Goal: Task Accomplishment & Management: Complete application form

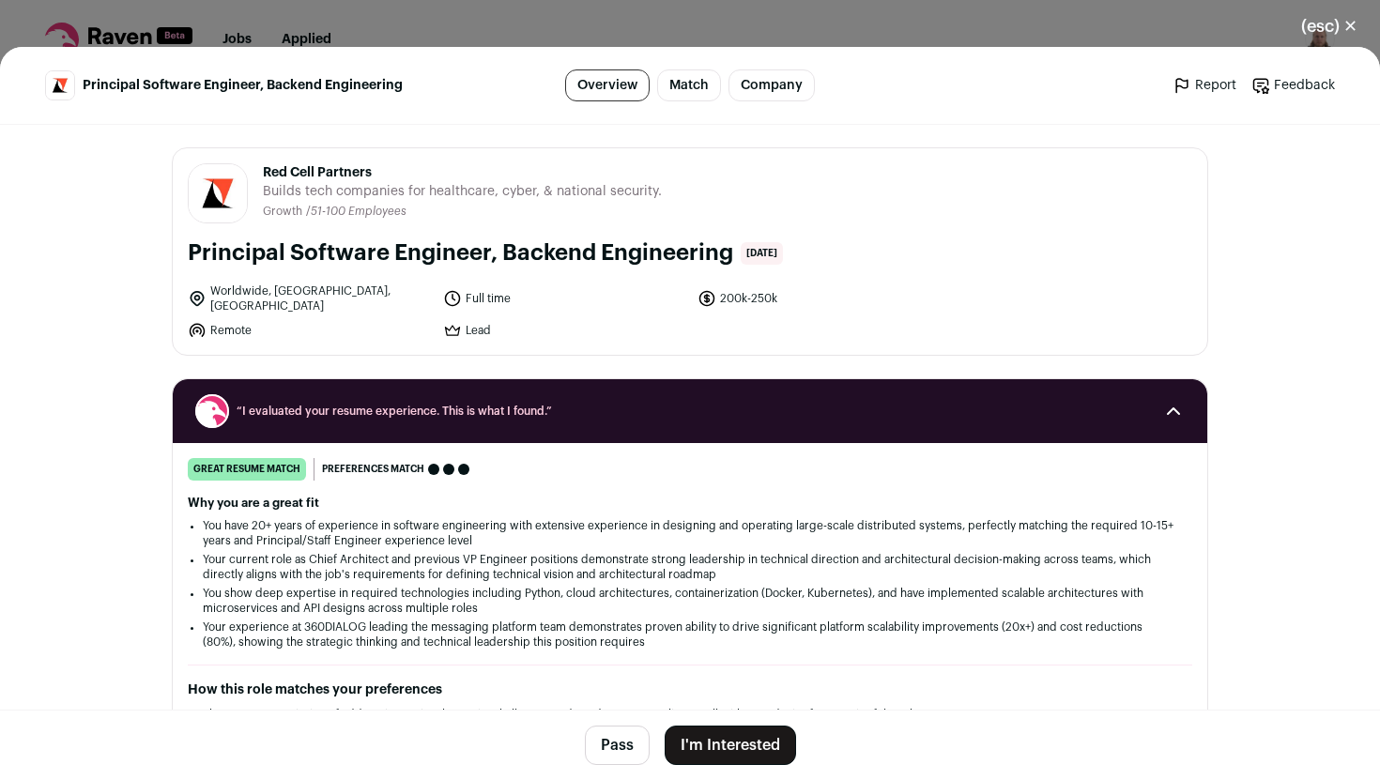
click at [1019, 87] on ul "Report Feedback Report Feedback" at bounding box center [1126, 85] width 420 height 19
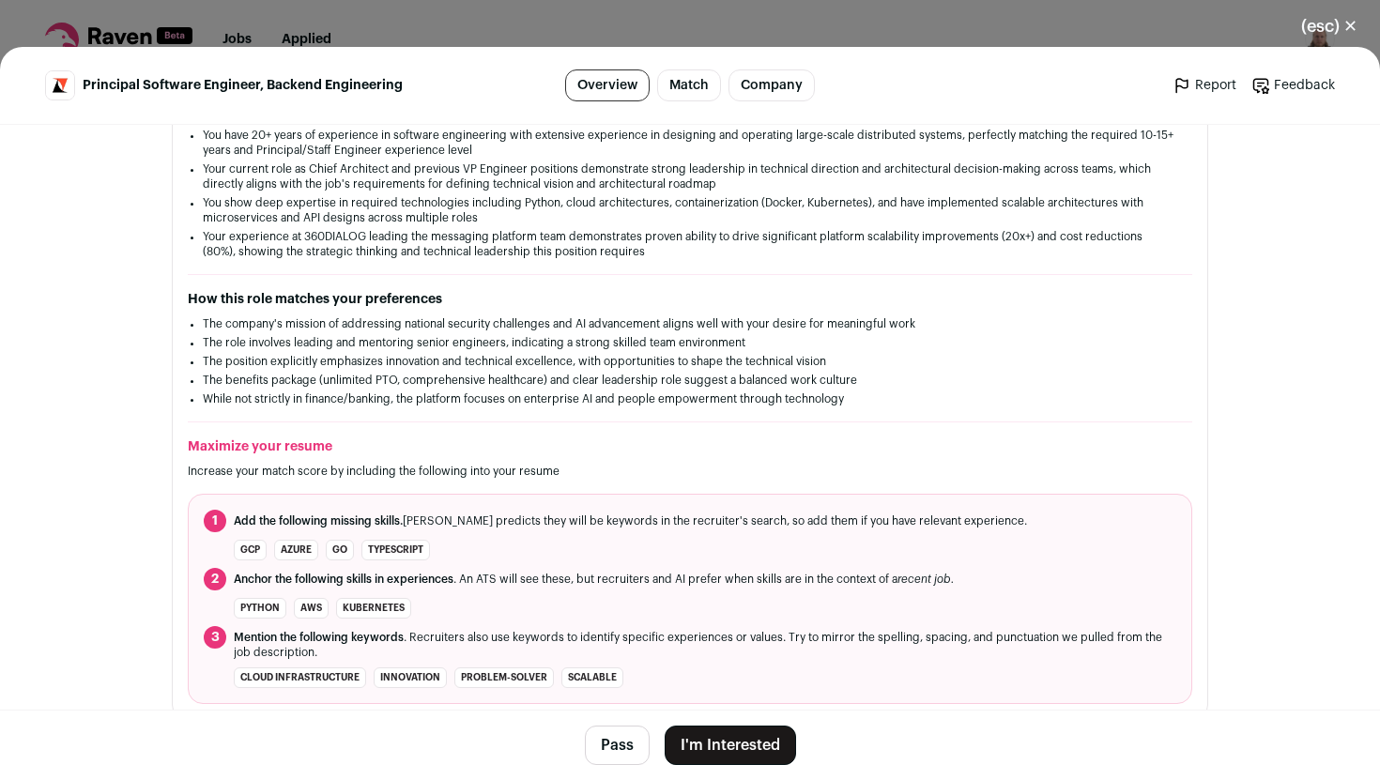
scroll to position [373, 0]
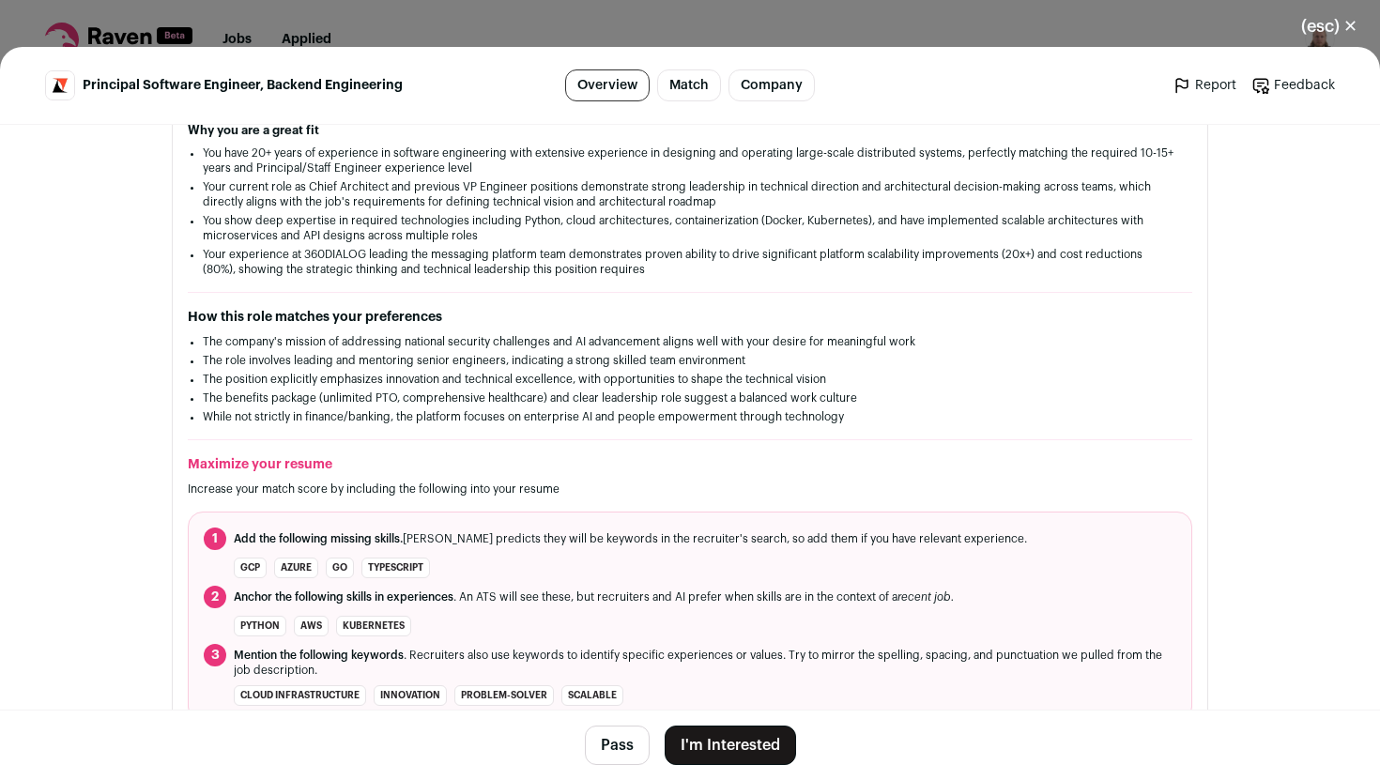
click at [444, 269] on div "great resume match You meet the must-have requirements, the nice-to-have requir…" at bounding box center [690, 403] width 1035 height 637
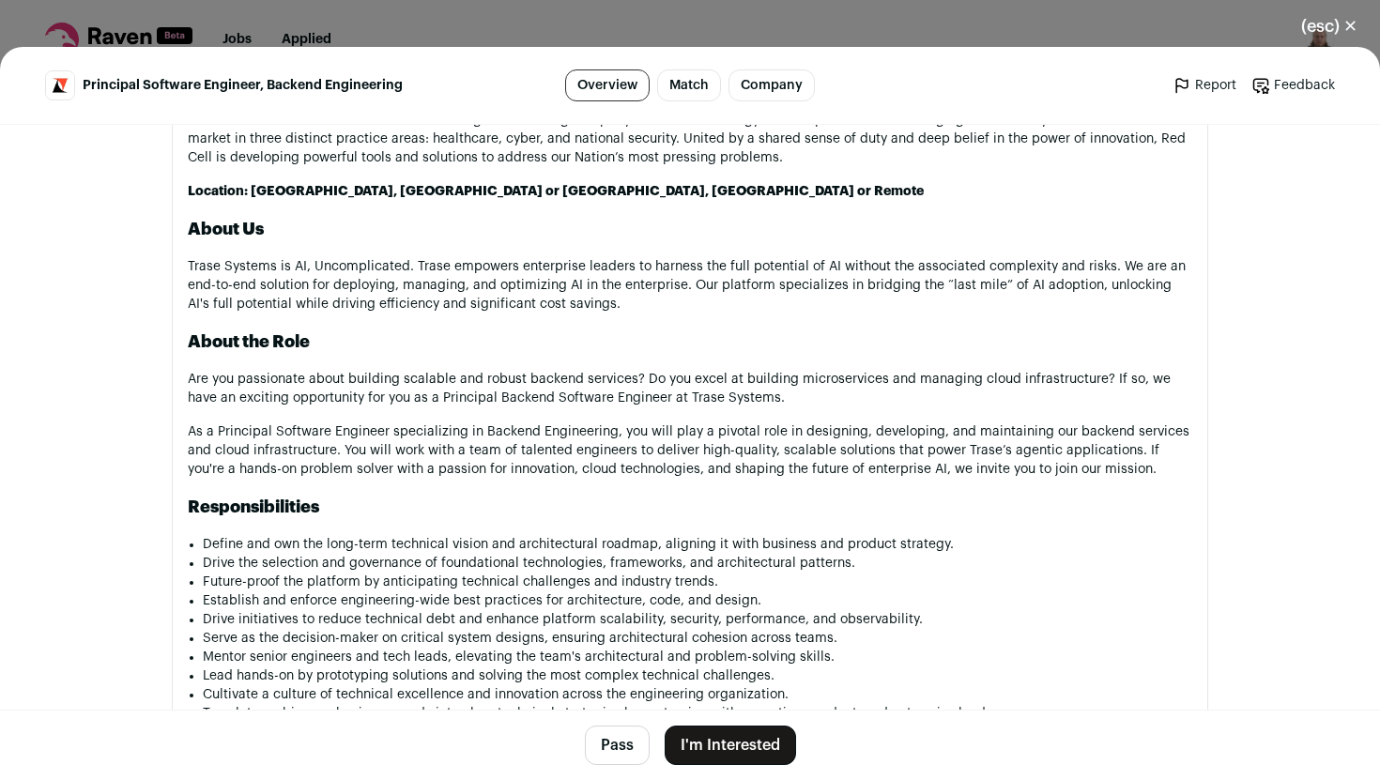
scroll to position [1012, 0]
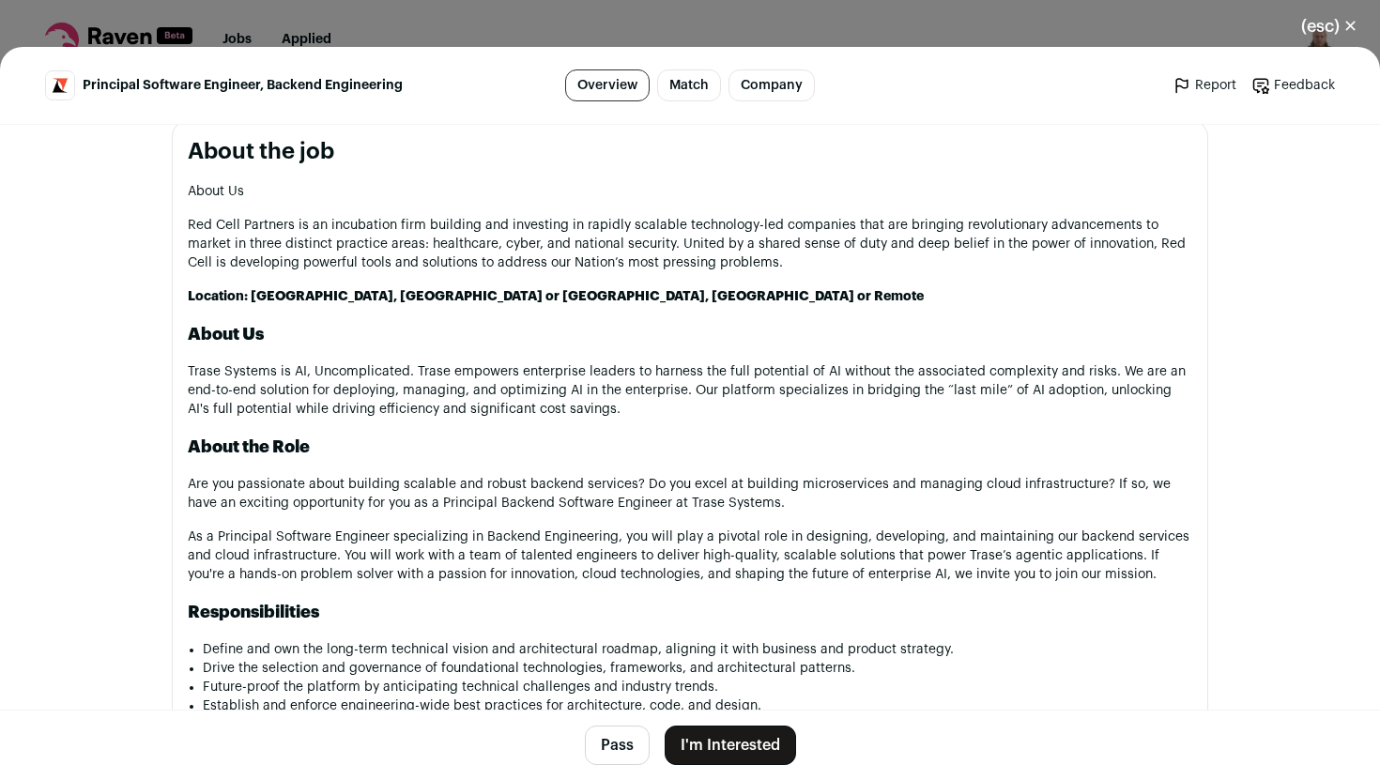
click at [786, 252] on p "Red Cell Partners is an incubation firm building and investing in rapidly scala…" at bounding box center [690, 244] width 1005 height 56
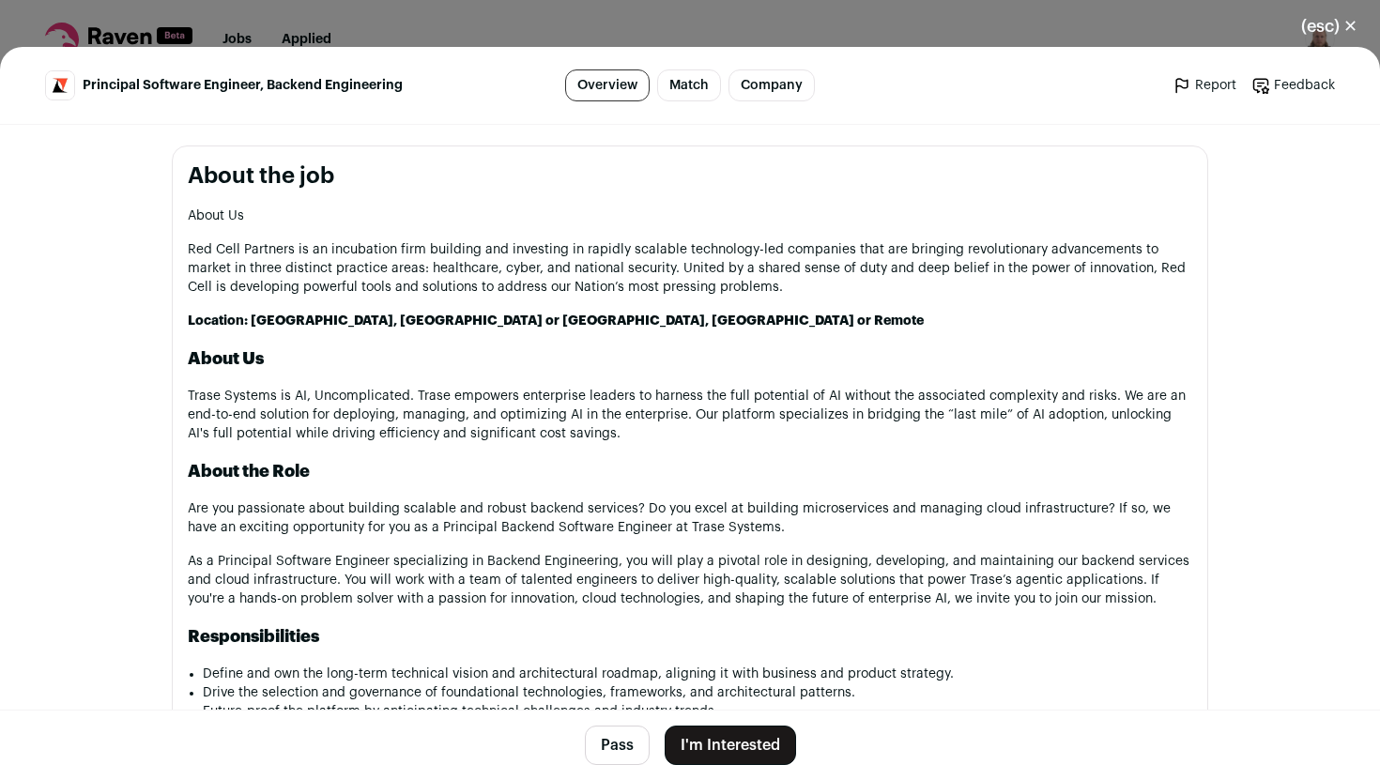
scroll to position [990, 0]
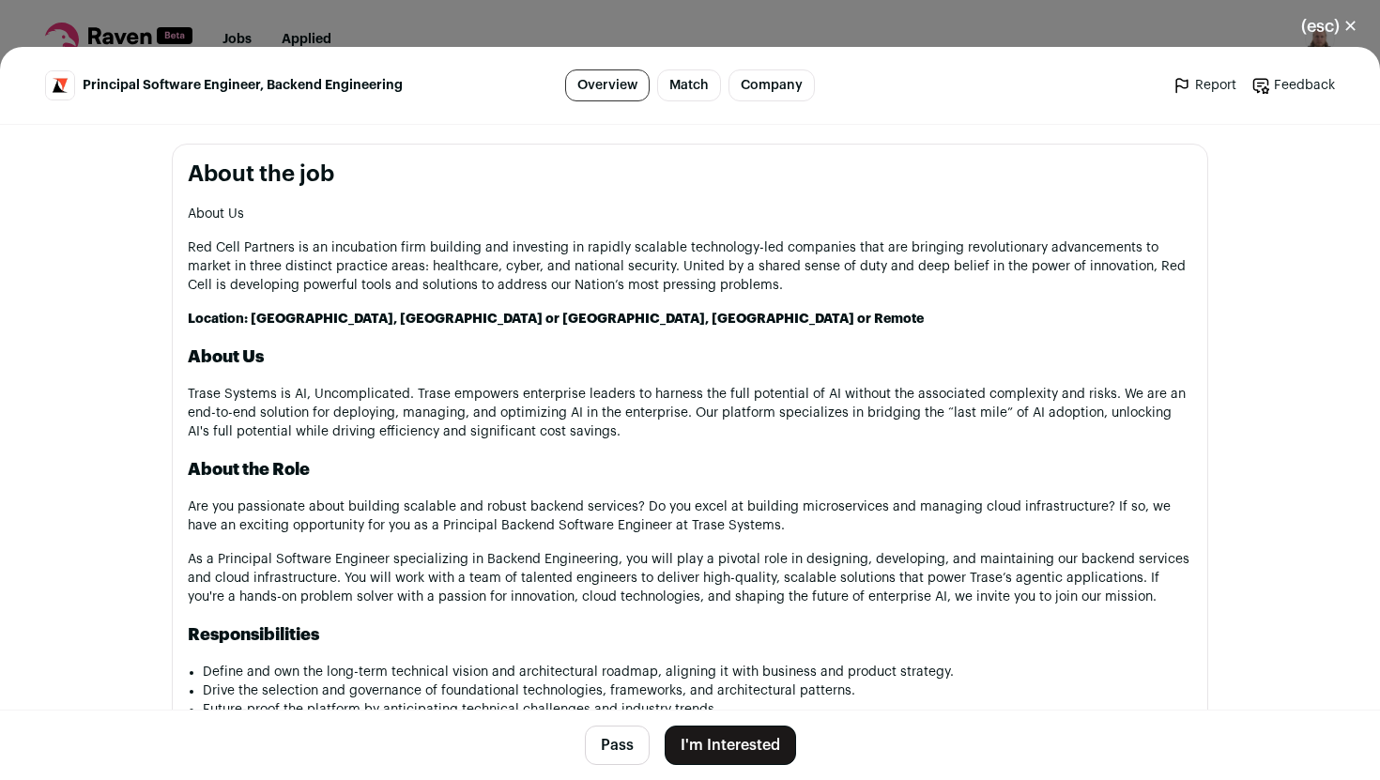
click at [463, 313] on strong "Location: [GEOGRAPHIC_DATA], [GEOGRAPHIC_DATA] or [GEOGRAPHIC_DATA], [GEOGRAPHI…" at bounding box center [556, 319] width 736 height 13
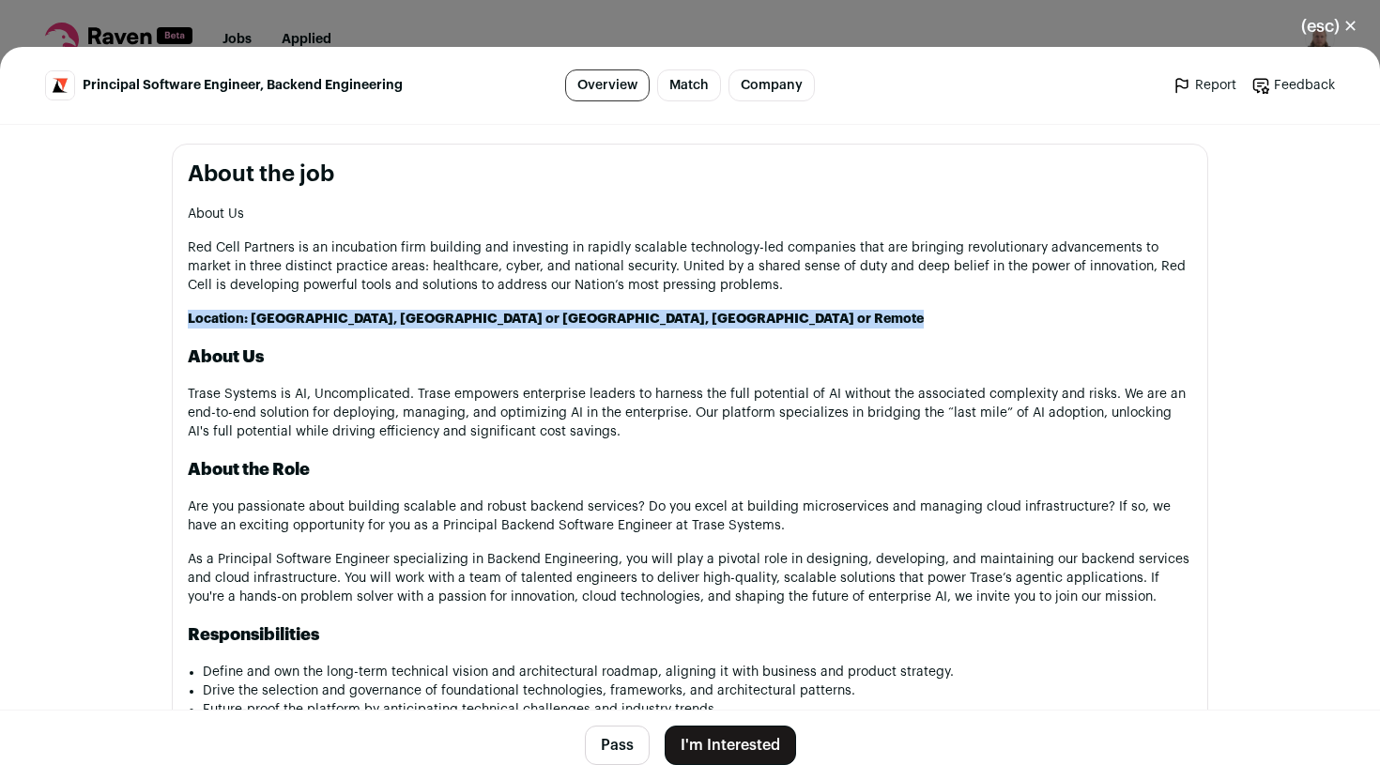
click at [463, 313] on strong "Location: [GEOGRAPHIC_DATA], [GEOGRAPHIC_DATA] or [GEOGRAPHIC_DATA], [GEOGRAPHI…" at bounding box center [556, 319] width 736 height 13
click at [538, 310] on p "Location: [GEOGRAPHIC_DATA], [GEOGRAPHIC_DATA] or [GEOGRAPHIC_DATA], [GEOGRAPHI…" at bounding box center [690, 319] width 1005 height 19
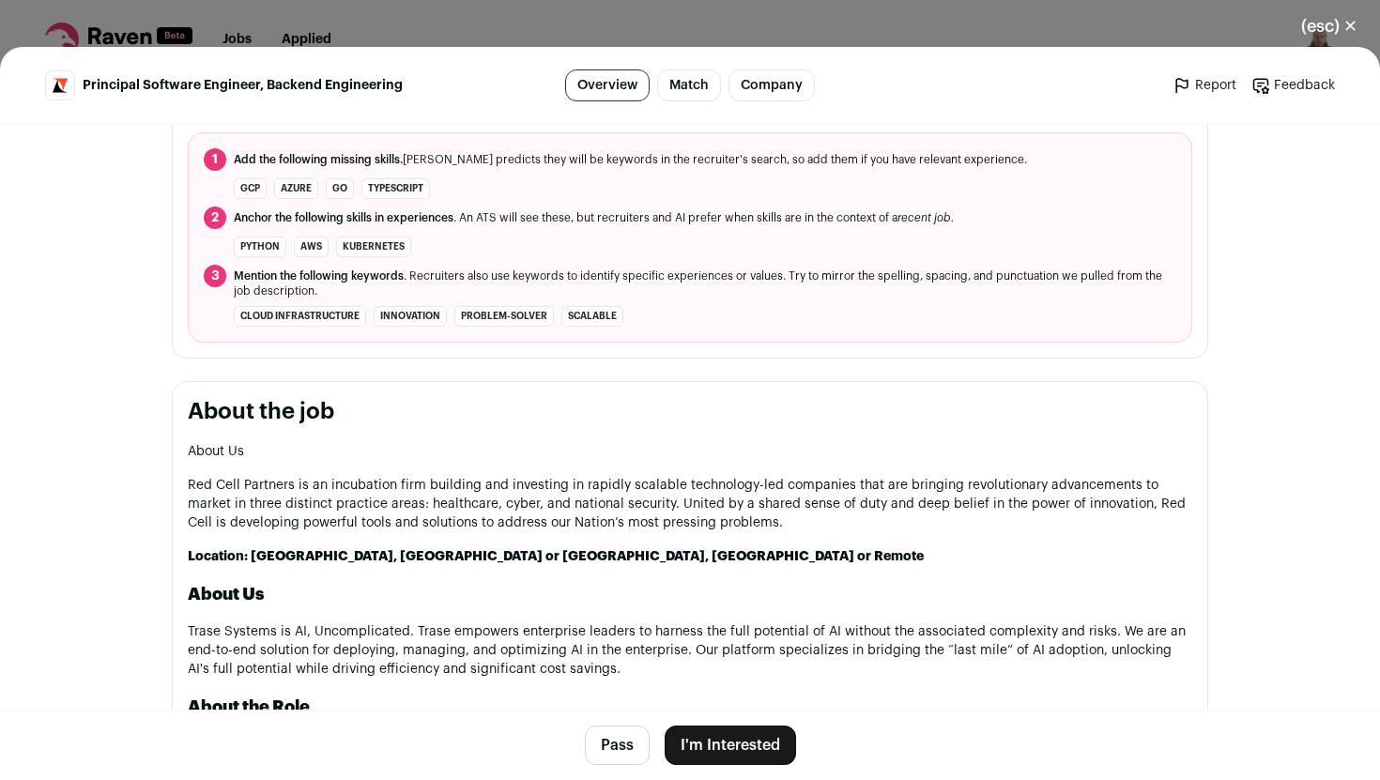
scroll to position [740, 0]
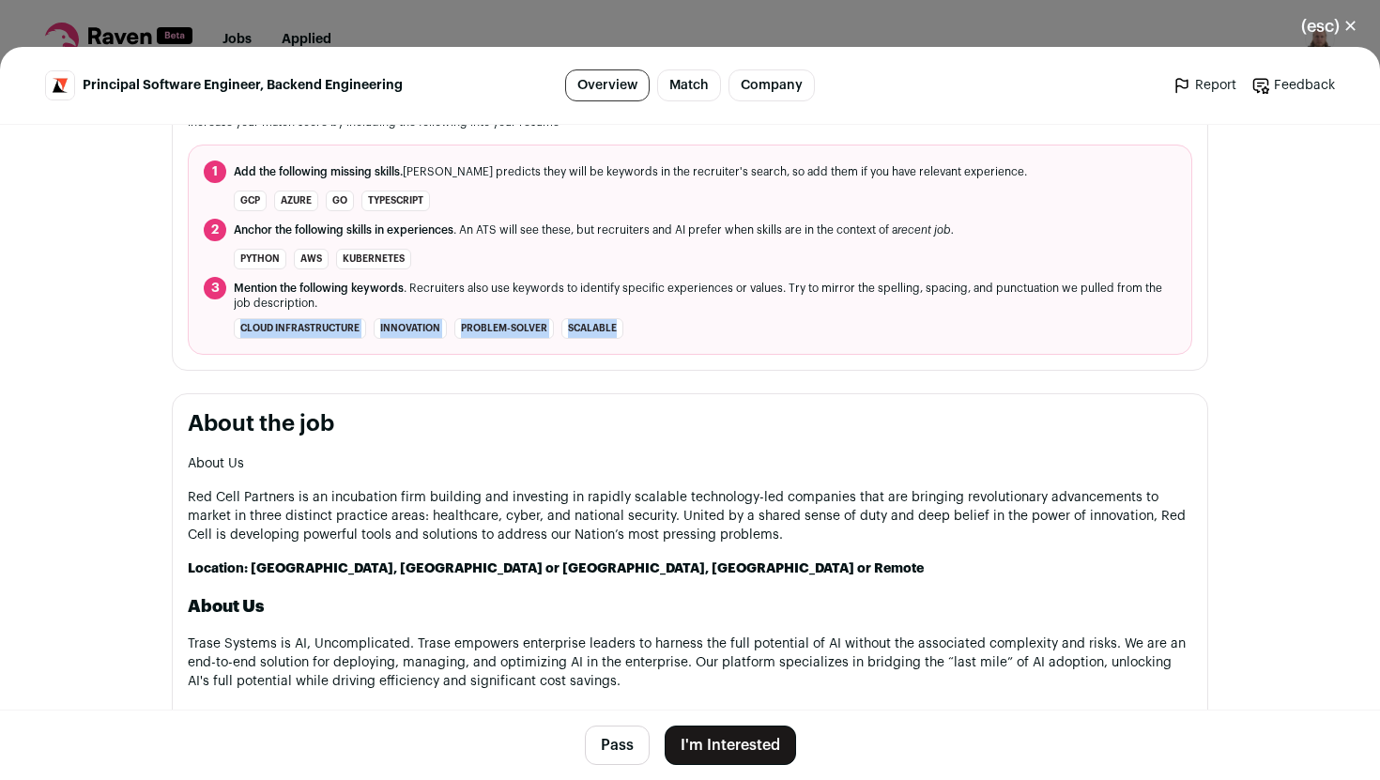
drag, startPoint x: 239, startPoint y: 314, endPoint x: 624, endPoint y: 316, distance: 385.0
click at [624, 318] on li "cloud infrastructure innovation problem-solver scalable" at bounding box center [690, 328] width 973 height 21
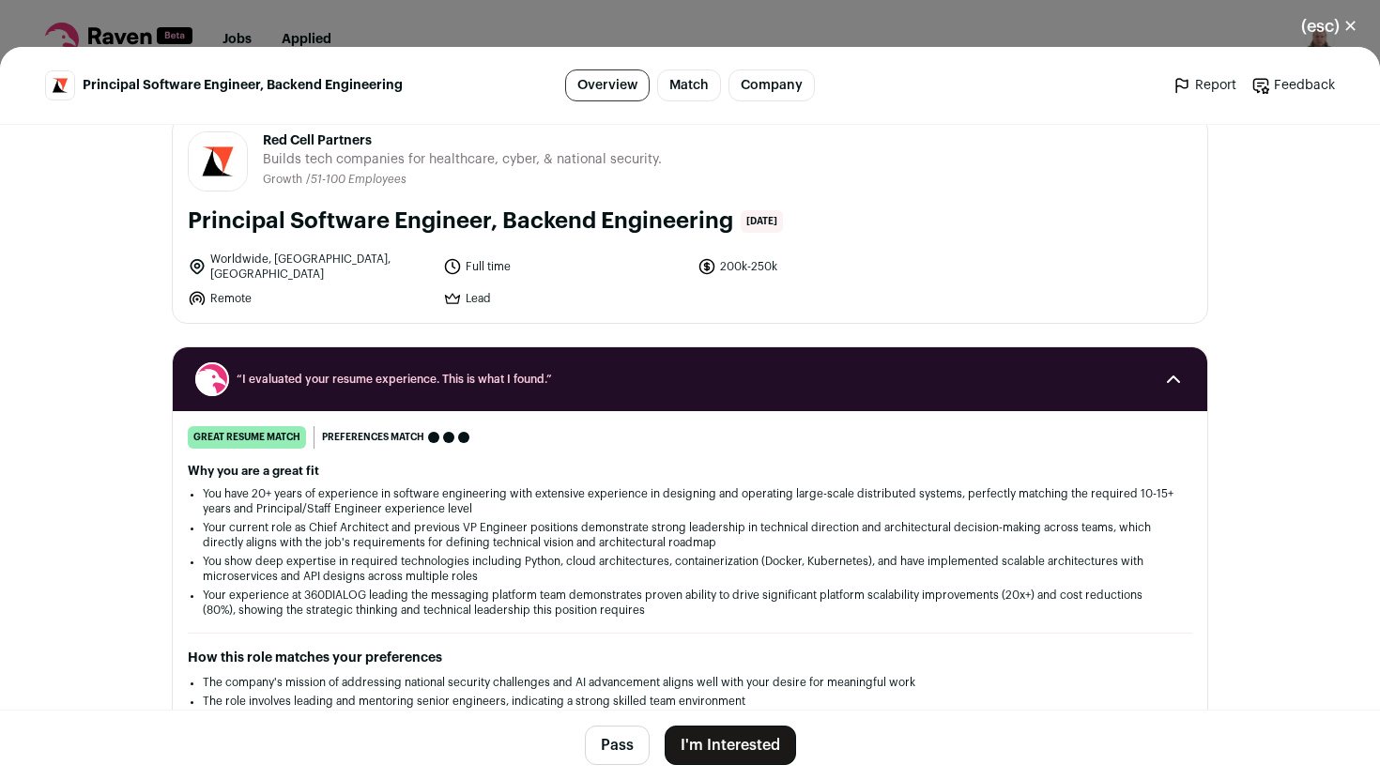
scroll to position [0, 0]
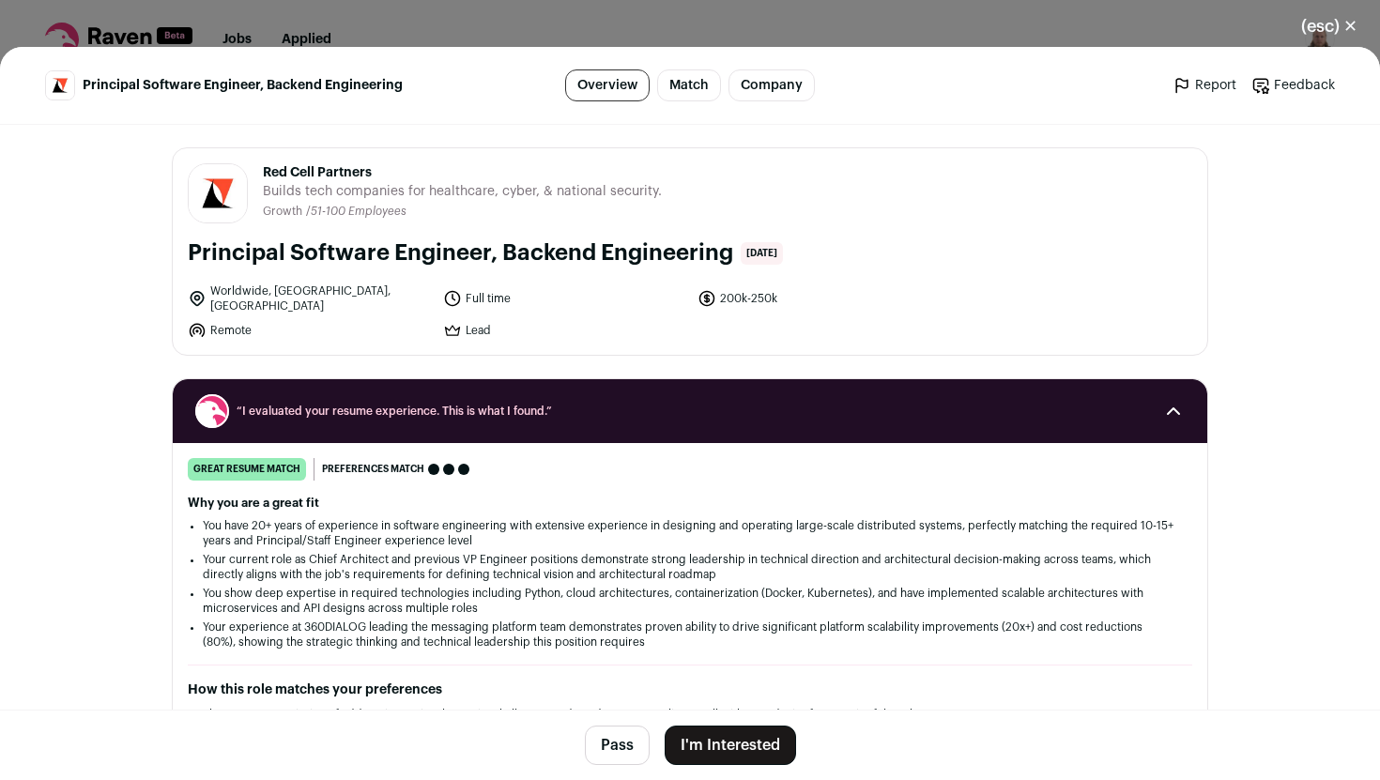
click at [731, 739] on button "I'm Interested" at bounding box center [730, 745] width 131 height 39
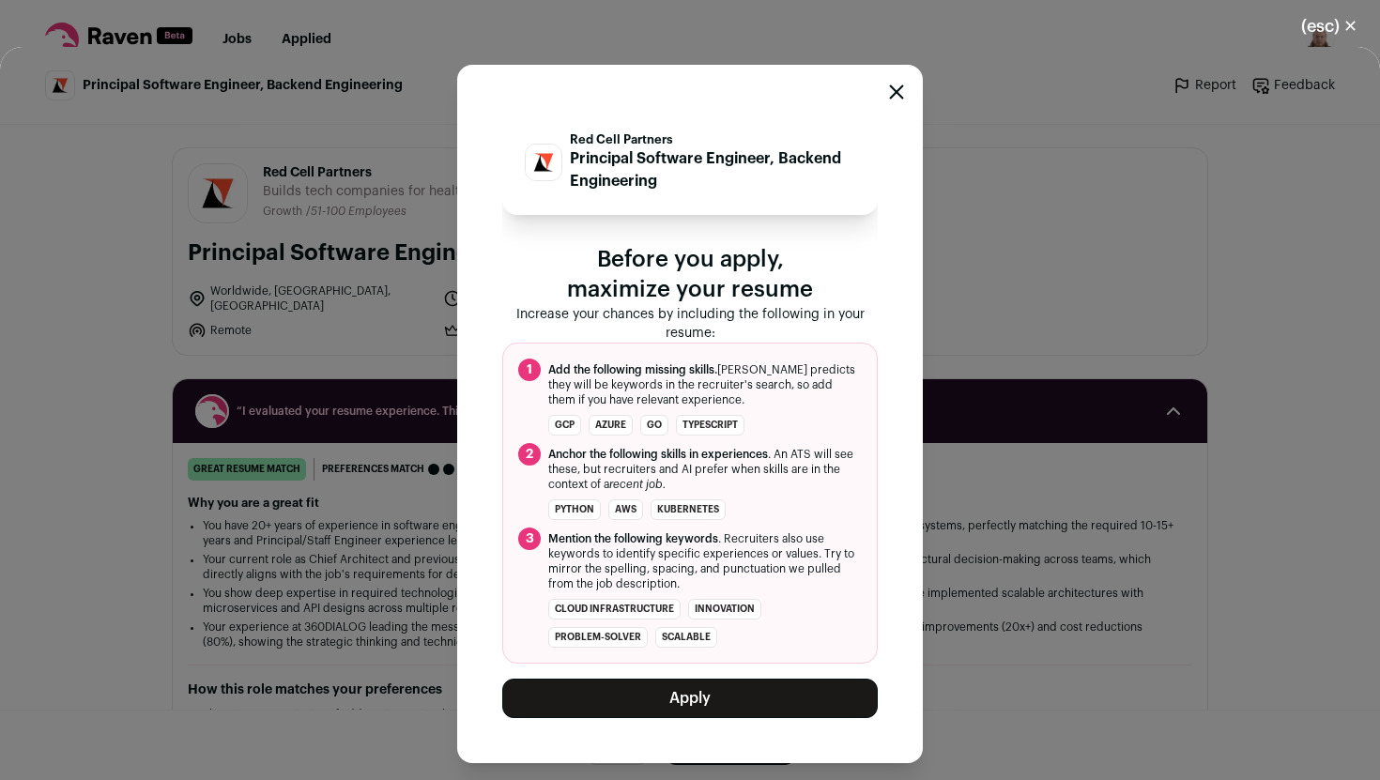
click at [689, 701] on button "Apply" at bounding box center [690, 698] width 376 height 39
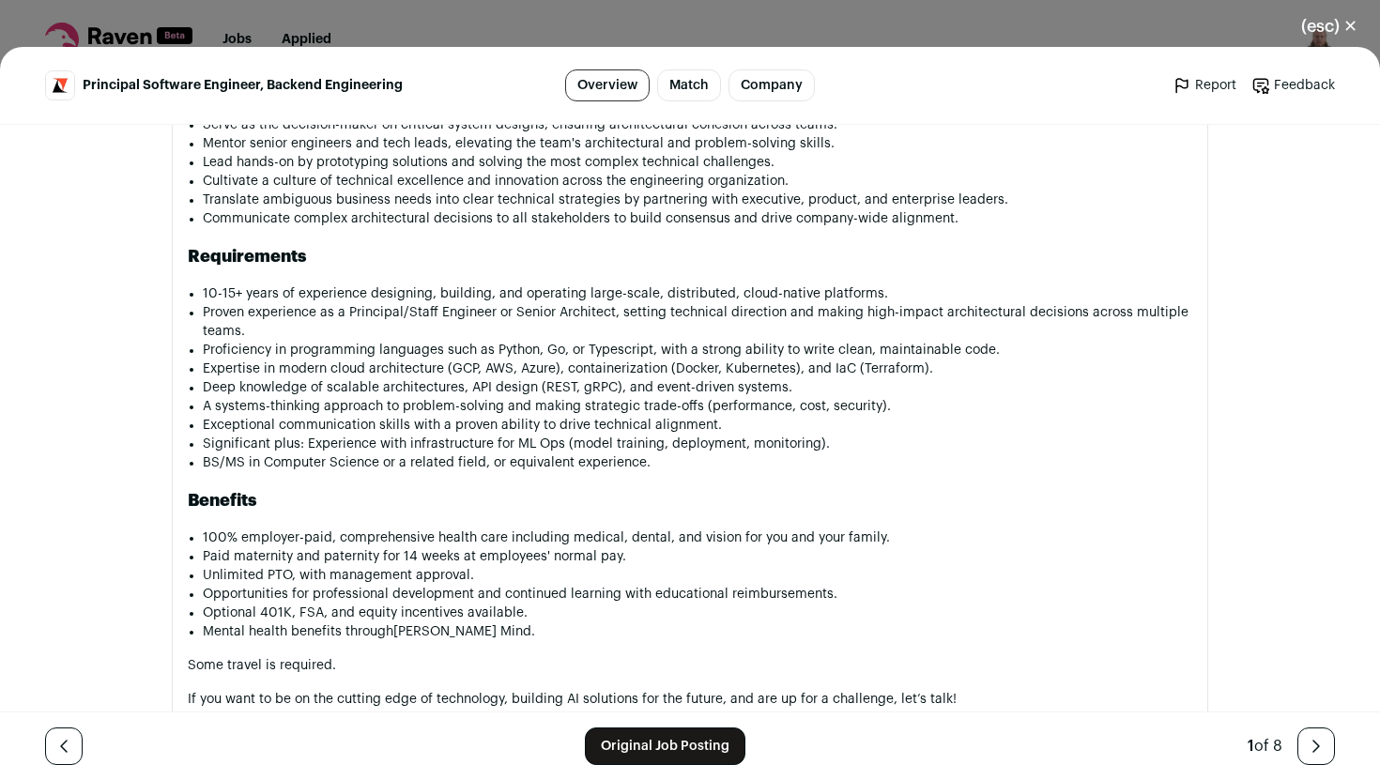
scroll to position [1638, 0]
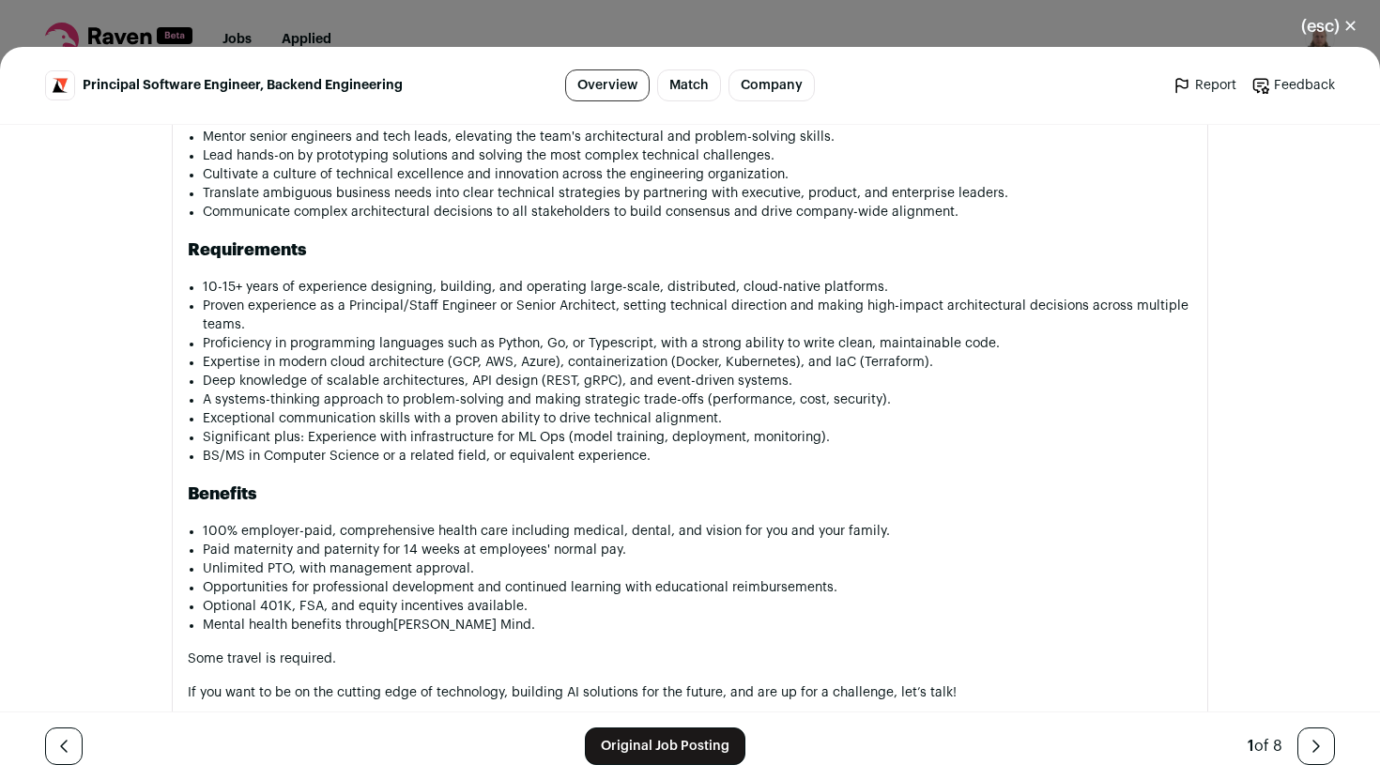
click at [653, 749] on link "Original Job Posting" at bounding box center [665, 747] width 161 height 38
